Goal: Transaction & Acquisition: Book appointment/travel/reservation

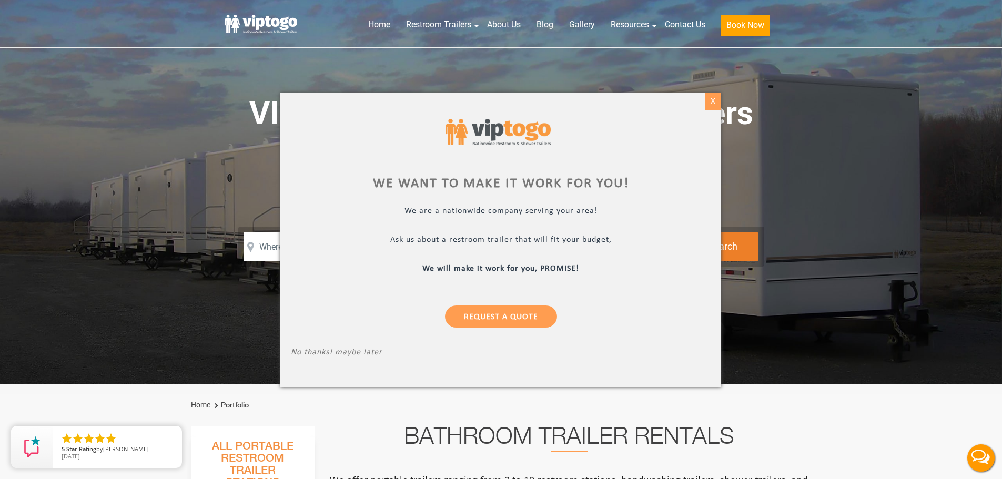
click at [709, 104] on div "X" at bounding box center [713, 102] width 16 height 18
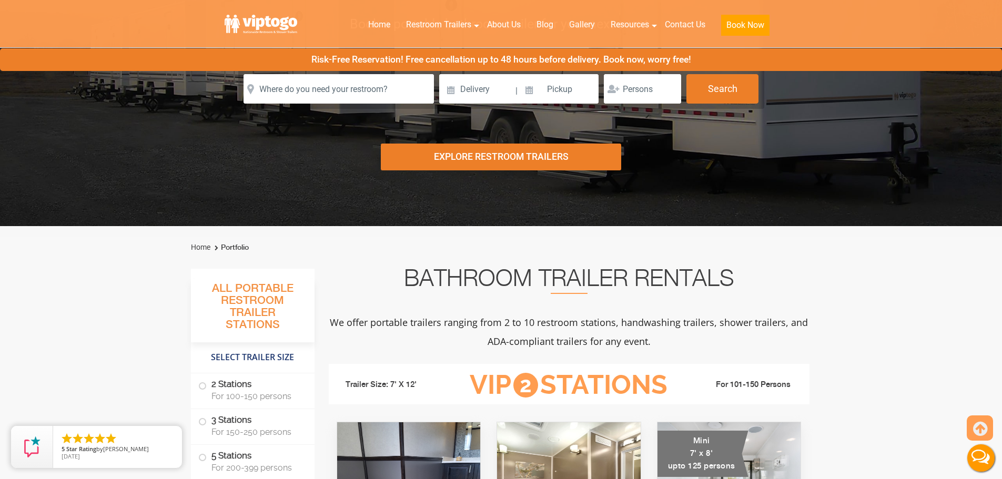
scroll to position [263, 0]
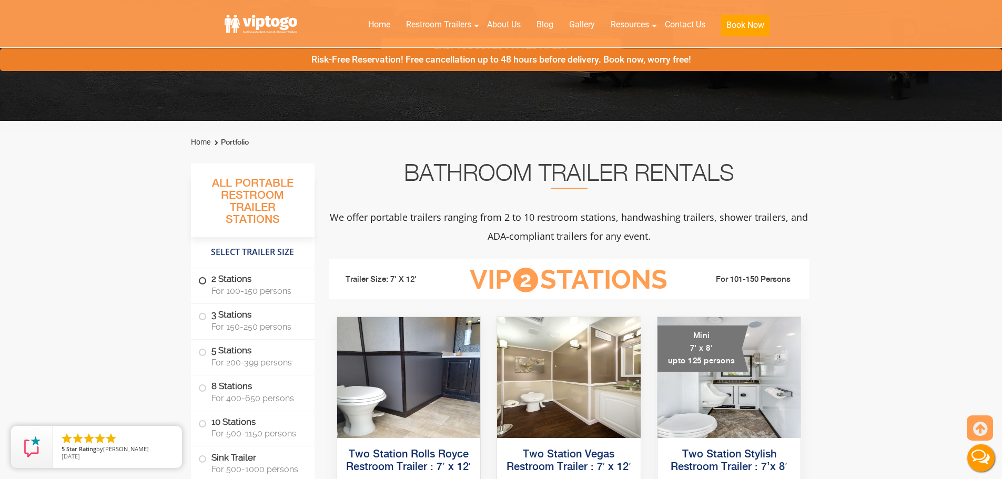
click at [208, 283] on label "2 Stations For 100-150 persons" at bounding box center [252, 284] width 109 height 33
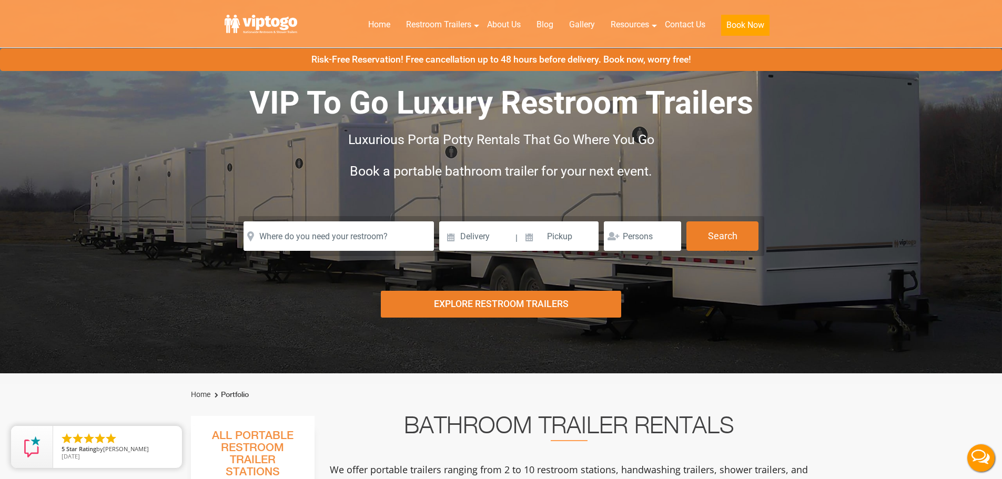
scroll to position [6, 0]
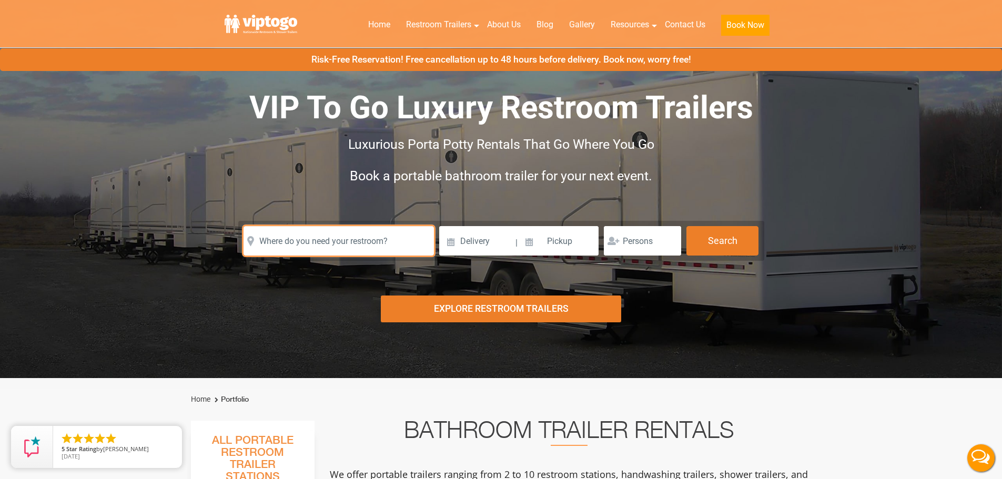
click at [305, 247] on input "text" at bounding box center [339, 240] width 190 height 29
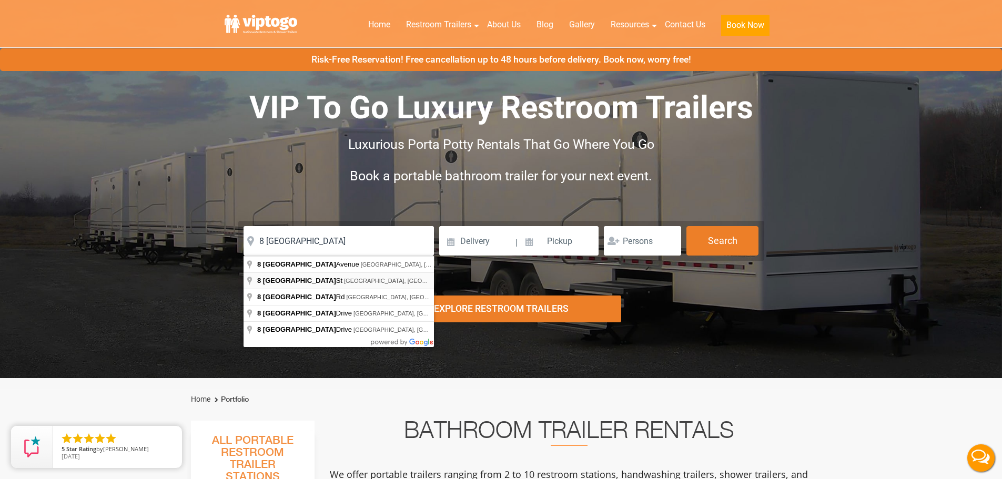
type input "[STREET_ADDRESS]"
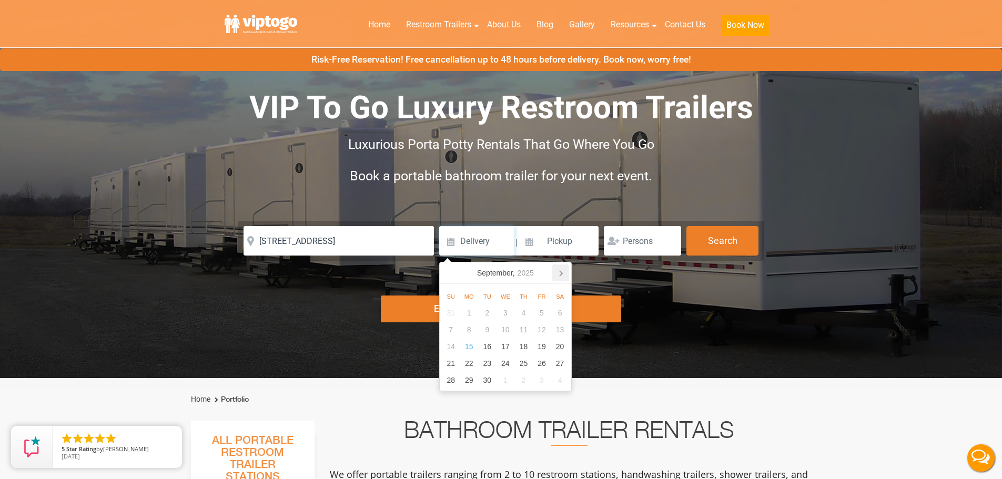
click at [560, 269] on icon at bounding box center [560, 273] width 17 height 17
click at [544, 349] on div "17" at bounding box center [542, 346] width 18 height 17
type input "[DATE]"
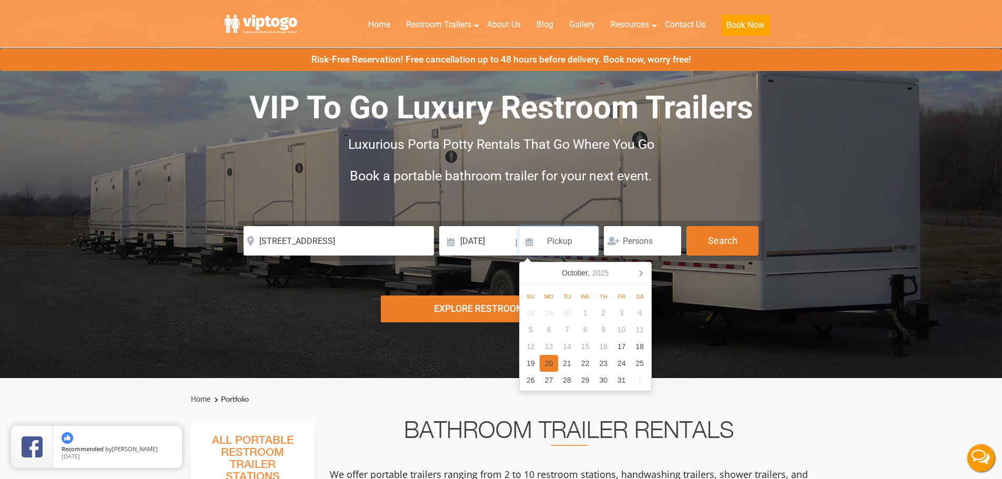
click at [554, 365] on div "20" at bounding box center [549, 363] width 18 height 17
type input "[DATE]"
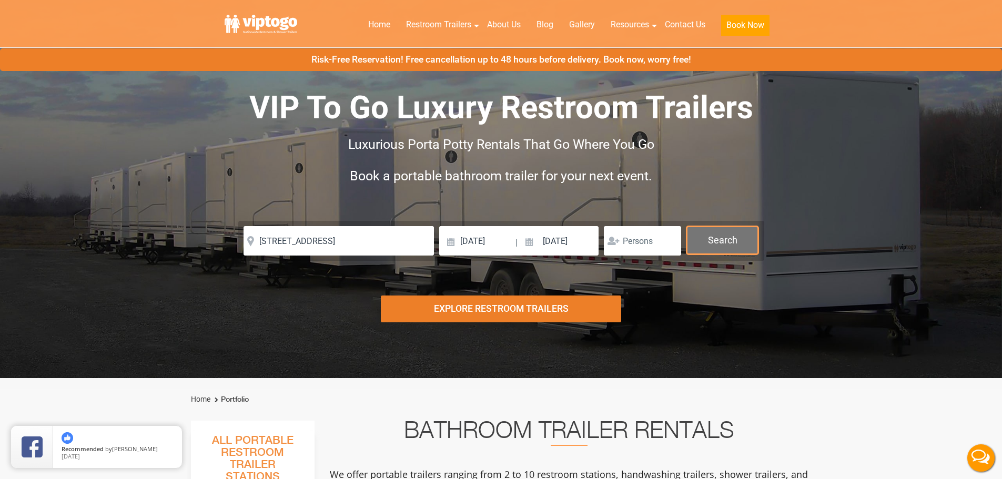
click at [719, 247] on button "Search" at bounding box center [723, 240] width 72 height 28
click at [727, 254] on button "Search" at bounding box center [723, 240] width 72 height 28
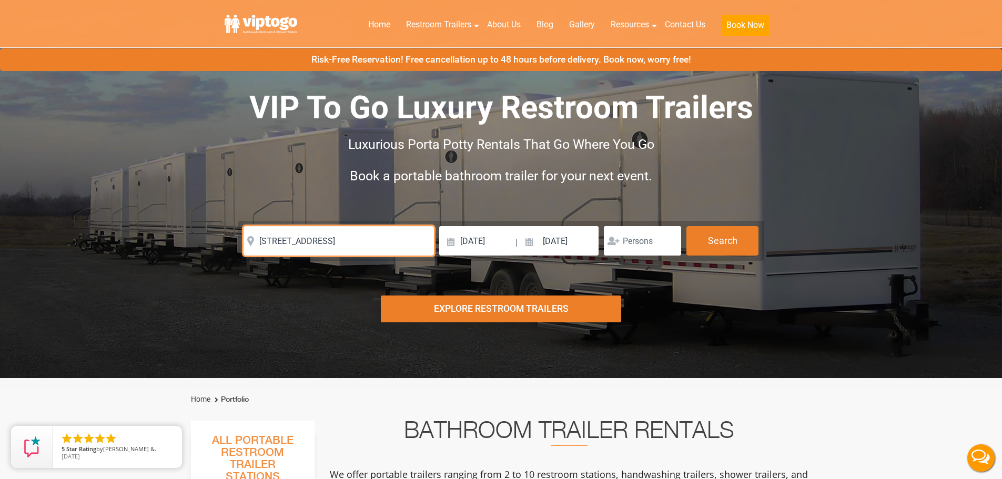
click at [324, 245] on input "[STREET_ADDRESS]" at bounding box center [339, 240] width 190 height 29
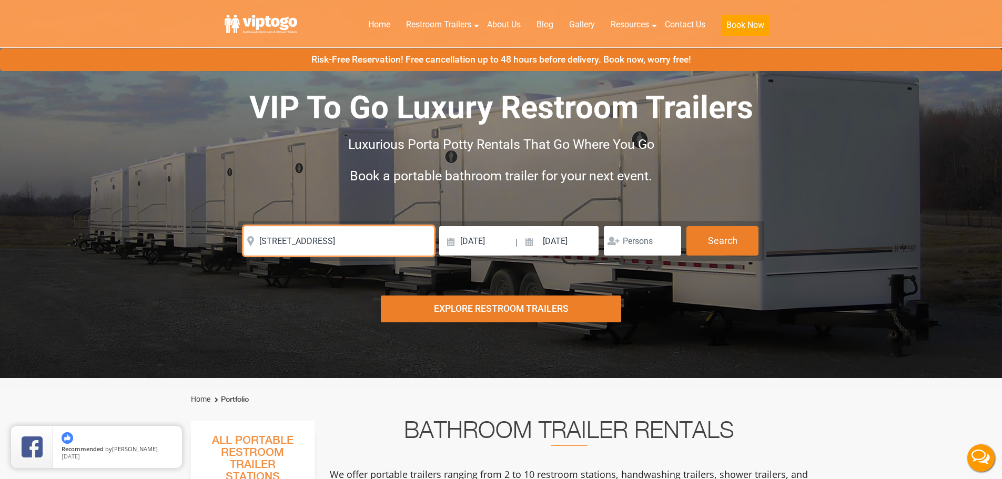
click at [324, 245] on input "[STREET_ADDRESS]" at bounding box center [339, 240] width 190 height 29
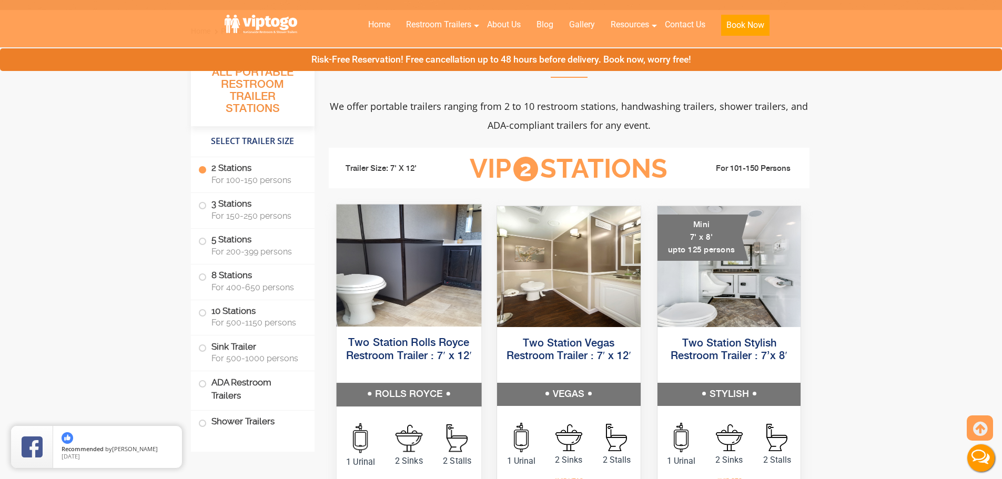
scroll to position [479, 0]
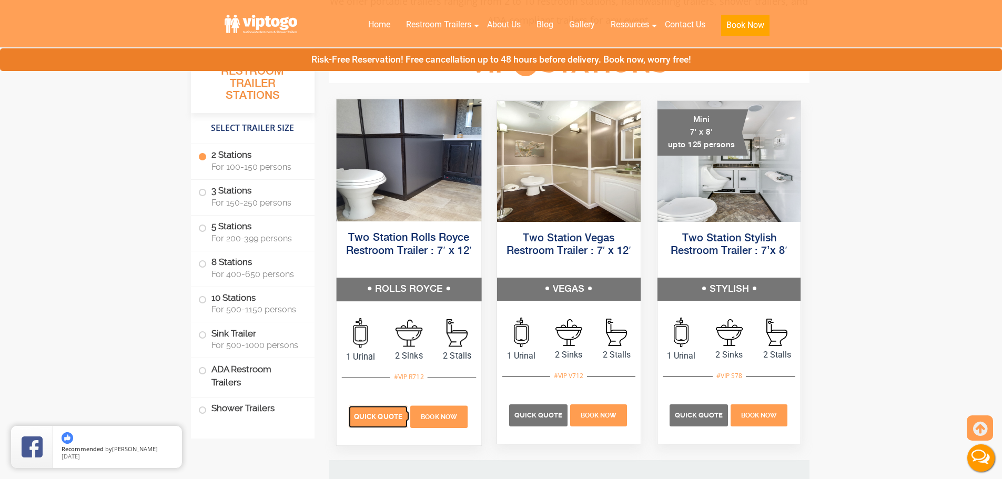
click at [381, 419] on span "Quick Quote" at bounding box center [378, 417] width 48 height 8
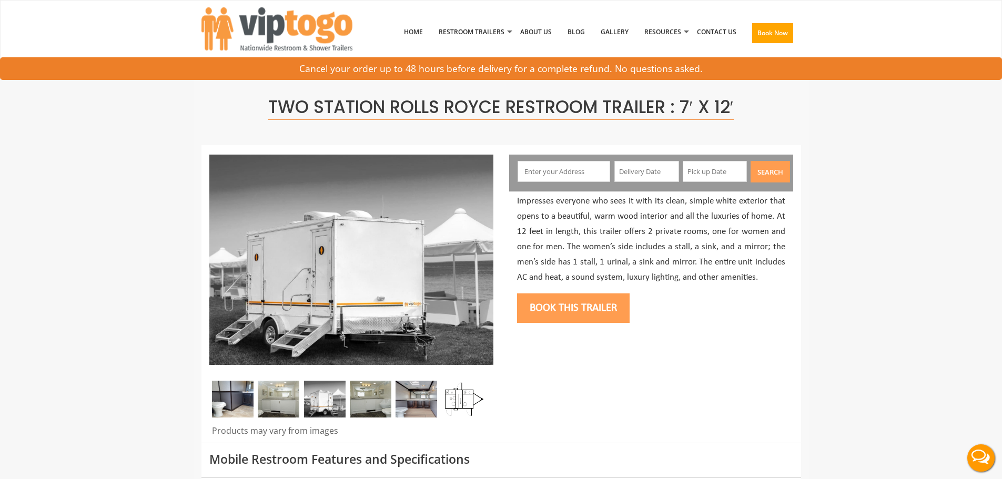
click at [556, 177] on input "text" at bounding box center [564, 171] width 93 height 21
paste input "[STREET_ADDRESS] Read more at: [URL][DOMAIN_NAME]"
type input "[STREET_ADDRESS]"
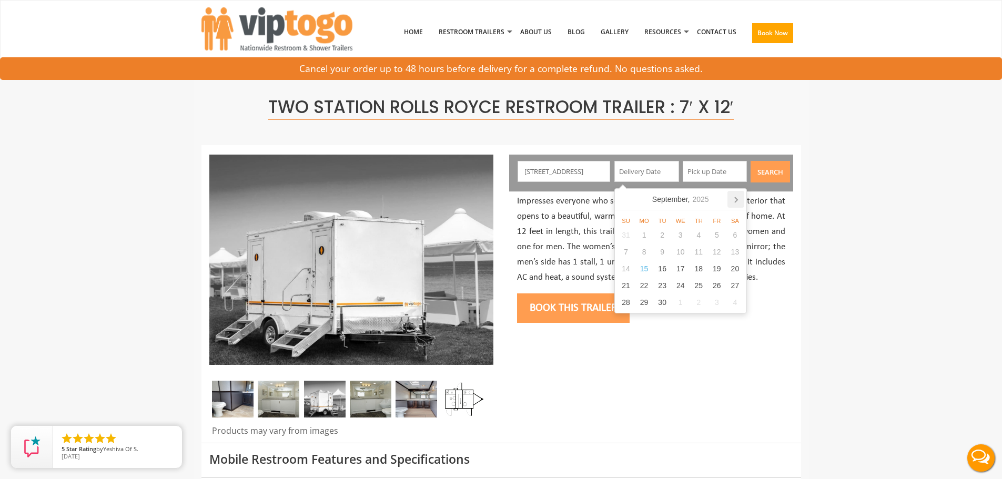
click at [740, 200] on icon at bounding box center [736, 199] width 17 height 17
click at [735, 270] on div "18" at bounding box center [735, 268] width 18 height 17
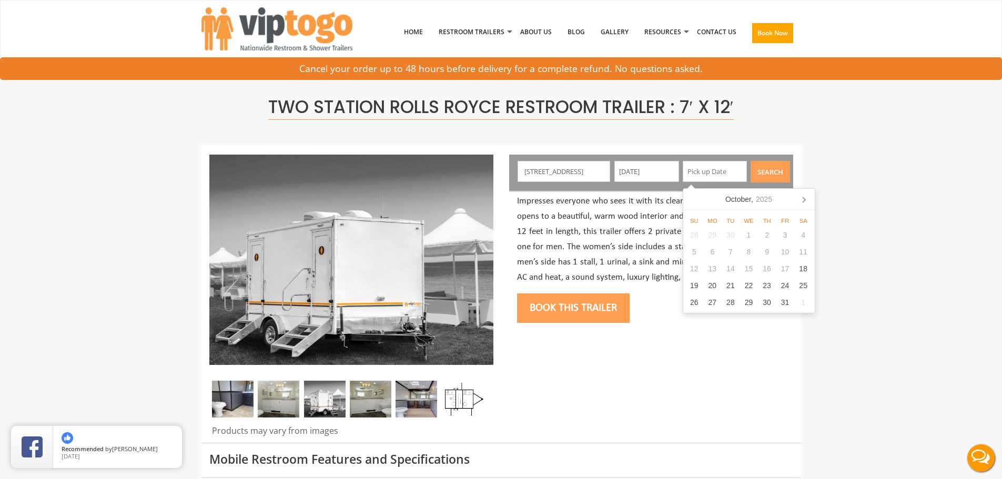
click at [632, 174] on input "[DATE]" at bounding box center [647, 171] width 65 height 21
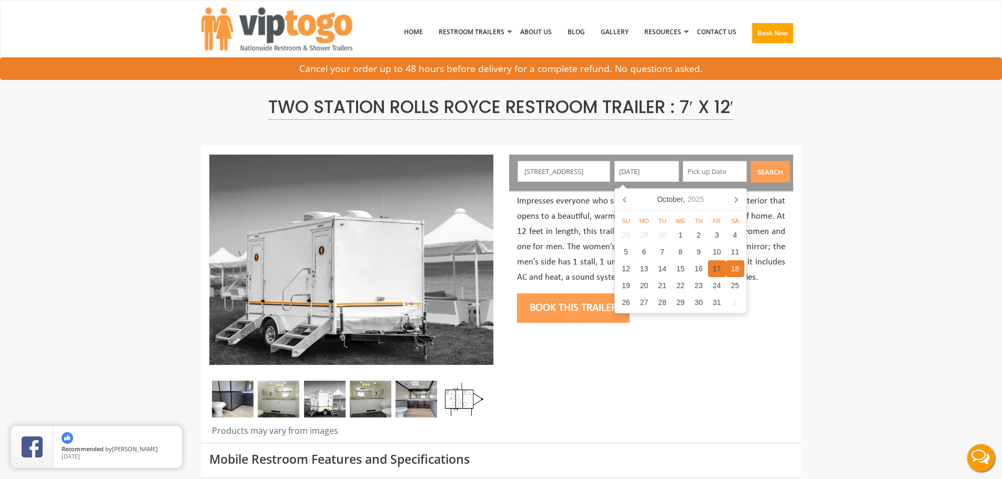
click at [709, 269] on div "17" at bounding box center [717, 268] width 18 height 17
type input "[DATE]"
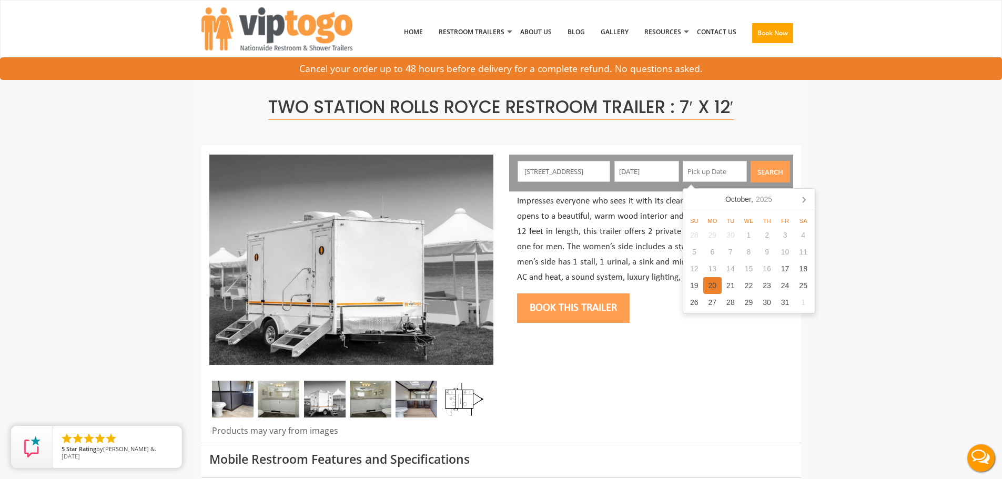
click at [714, 286] on div "20" at bounding box center [713, 285] width 18 height 17
type input "[DATE]"
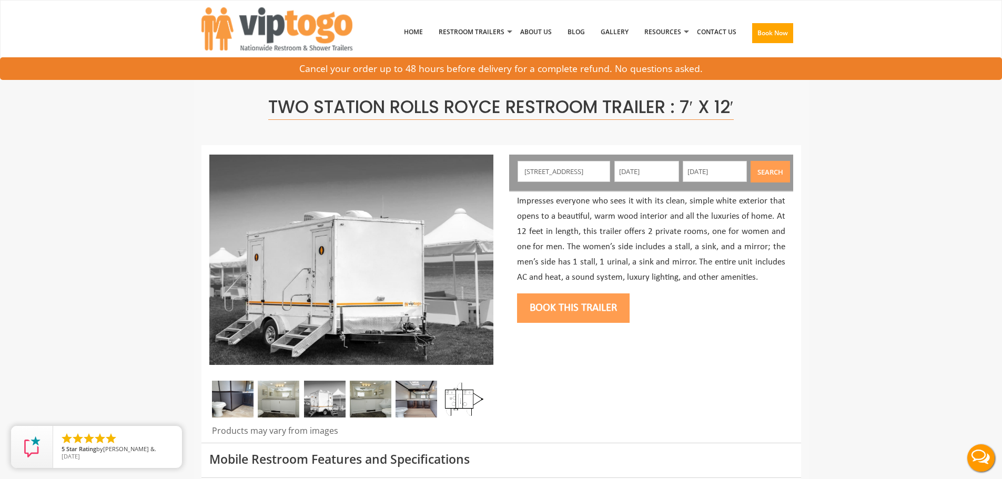
click at [754, 173] on button "Search" at bounding box center [770, 172] width 39 height 22
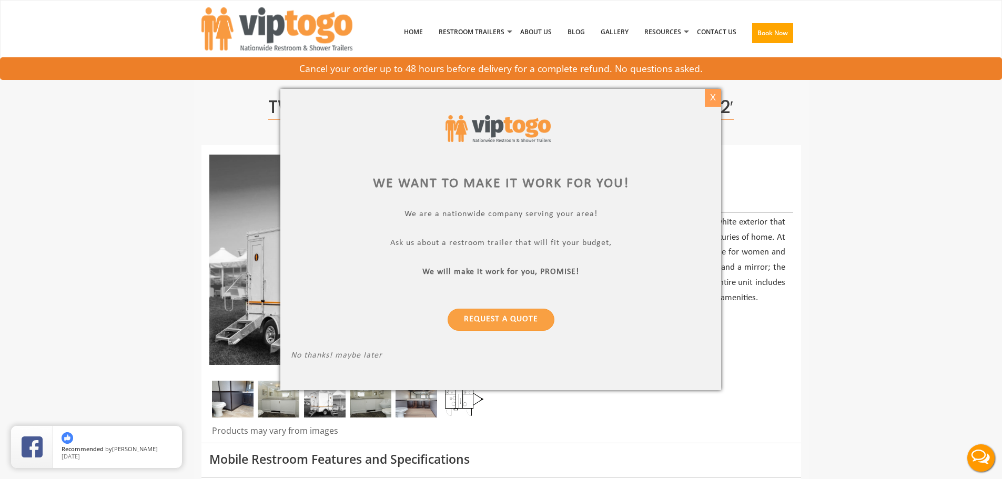
click at [710, 103] on div "X" at bounding box center [713, 98] width 16 height 18
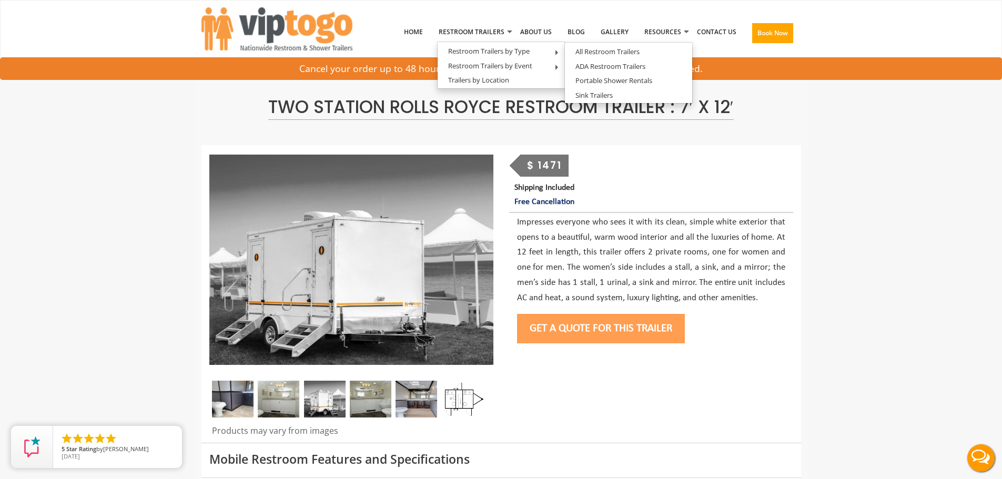
click at [901, 41] on nav "Toggle navigation VIPTOGO Home Restroom Trailers Restroom Trailers by Type All …" at bounding box center [501, 33] width 1002 height 67
